Goal: Navigation & Orientation: Understand site structure

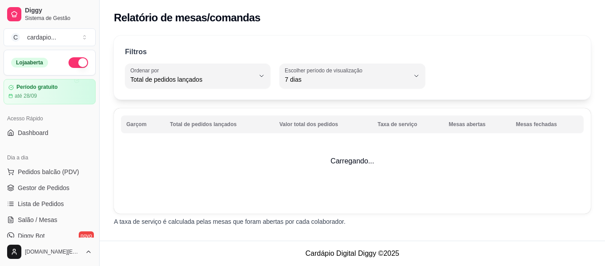
select select "TOTAL_OF_ORDERS"
select select "7"
click at [81, 36] on button "C cardapio ..." at bounding box center [50, 37] width 92 height 18
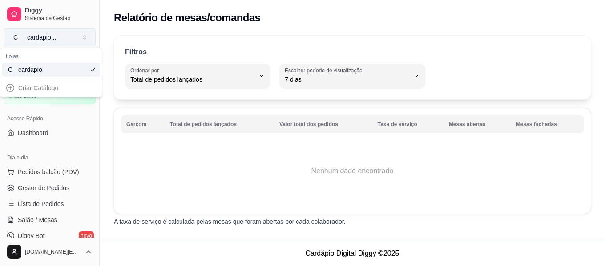
click at [81, 36] on button "C cardapio ..." at bounding box center [50, 37] width 92 height 18
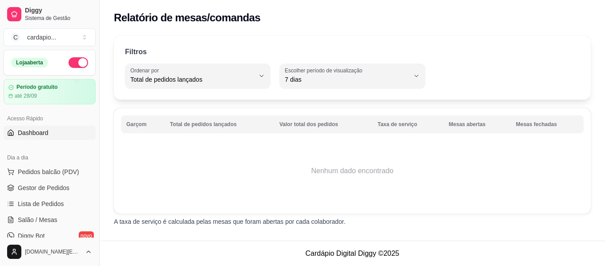
click at [38, 132] on span "Dashboard" at bounding box center [33, 133] width 31 height 9
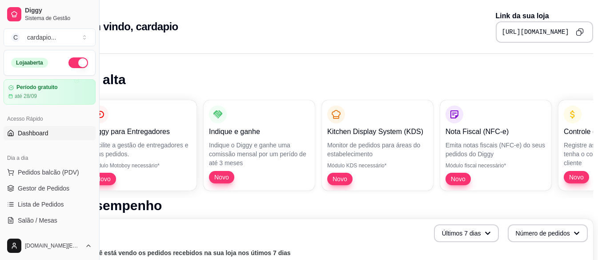
scroll to position [0, 43]
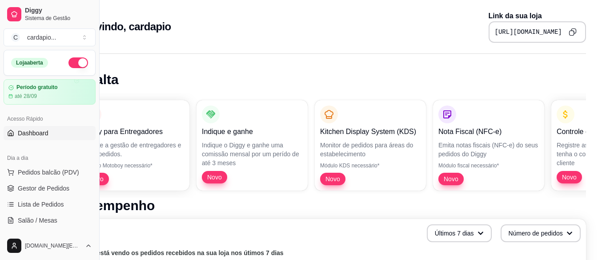
drag, startPoint x: 455, startPoint y: 31, endPoint x: 598, endPoint y: 33, distance: 143.2
click at [555, 33] on html "Diggy Sistema de Gestão C cardapio ... Loja aberta Período gratuito até 28/09 A…" at bounding box center [256, 130] width 598 height 260
click at [572, 31] on icon "Copy to clipboard" at bounding box center [573, 32] width 8 height 8
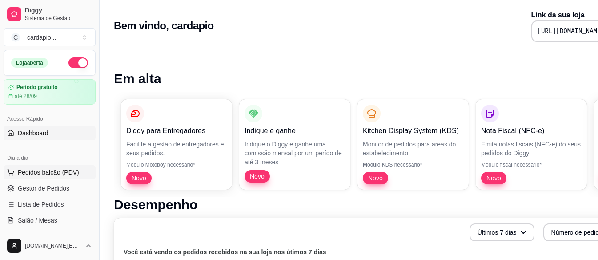
scroll to position [0, 0]
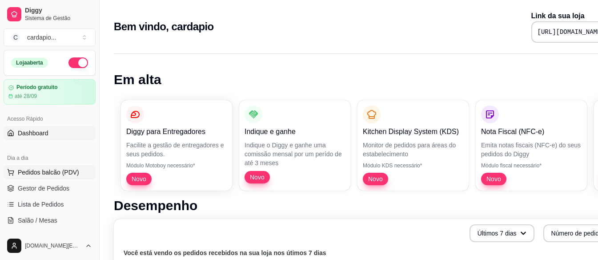
click at [36, 165] on button "Pedidos balcão (PDV)" at bounding box center [50, 172] width 92 height 14
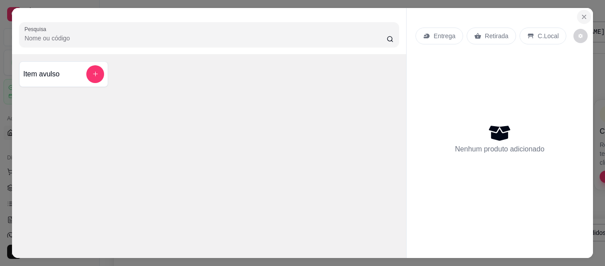
click at [581, 13] on icon "Close" at bounding box center [583, 16] width 7 height 7
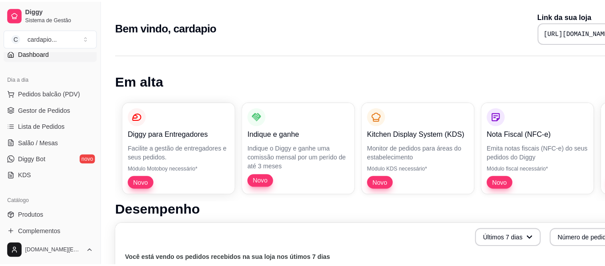
scroll to position [89, 0]
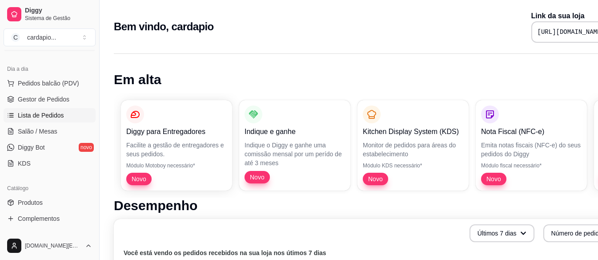
click at [45, 116] on span "Lista de Pedidos" at bounding box center [41, 115] width 46 height 9
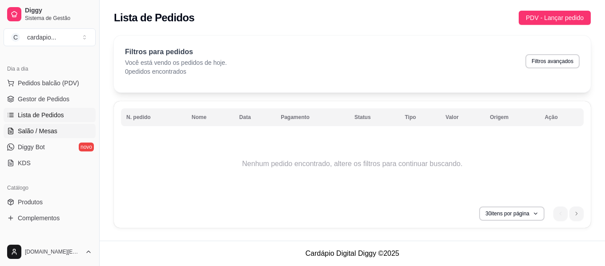
click at [44, 131] on span "Salão / Mesas" at bounding box center [38, 131] width 40 height 9
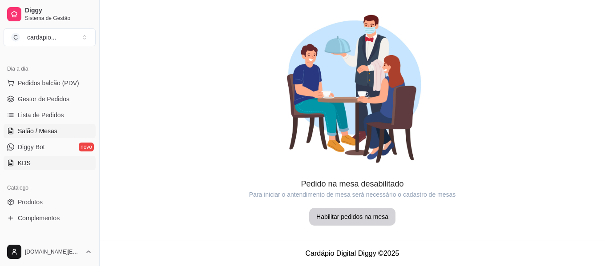
click at [36, 162] on link "KDS" at bounding box center [50, 163] width 92 height 14
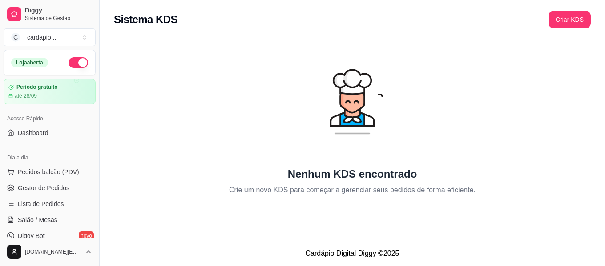
drag, startPoint x: 47, startPoint y: 0, endPoint x: 111, endPoint y: 78, distance: 100.8
click at [111, 78] on div "Nenhum KDS encontrado Crie um novo KDS para começar a gerenciar seus pedidos de…" at bounding box center [352, 120] width 505 height 173
